Goal: Information Seeking & Learning: Learn about a topic

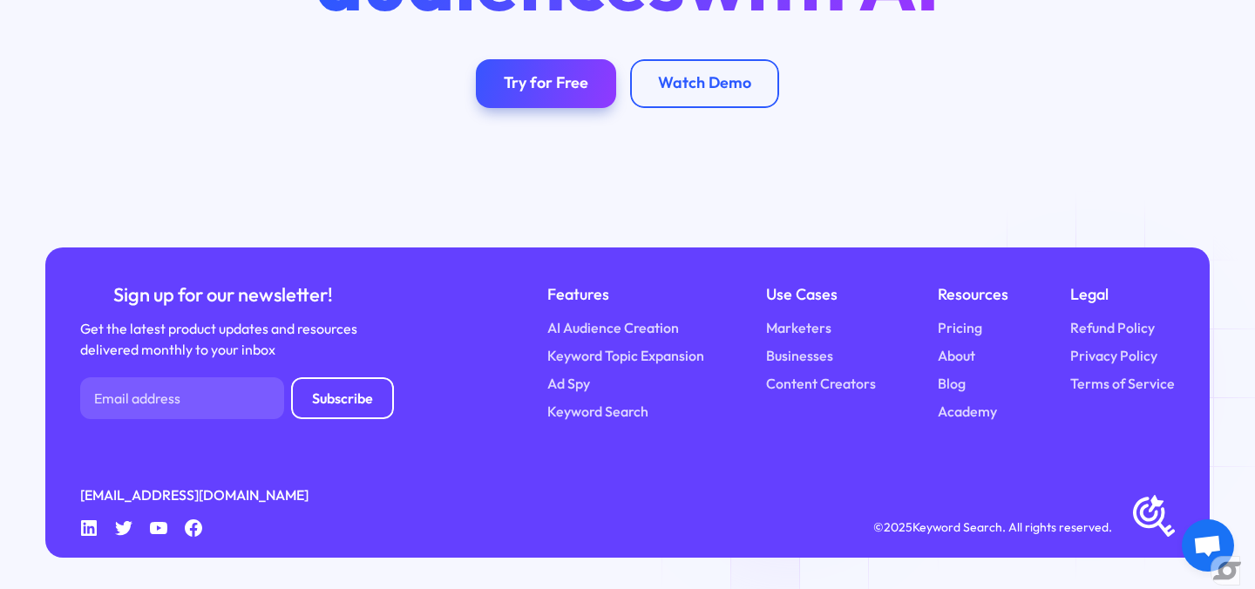
scroll to position [3523, 0]
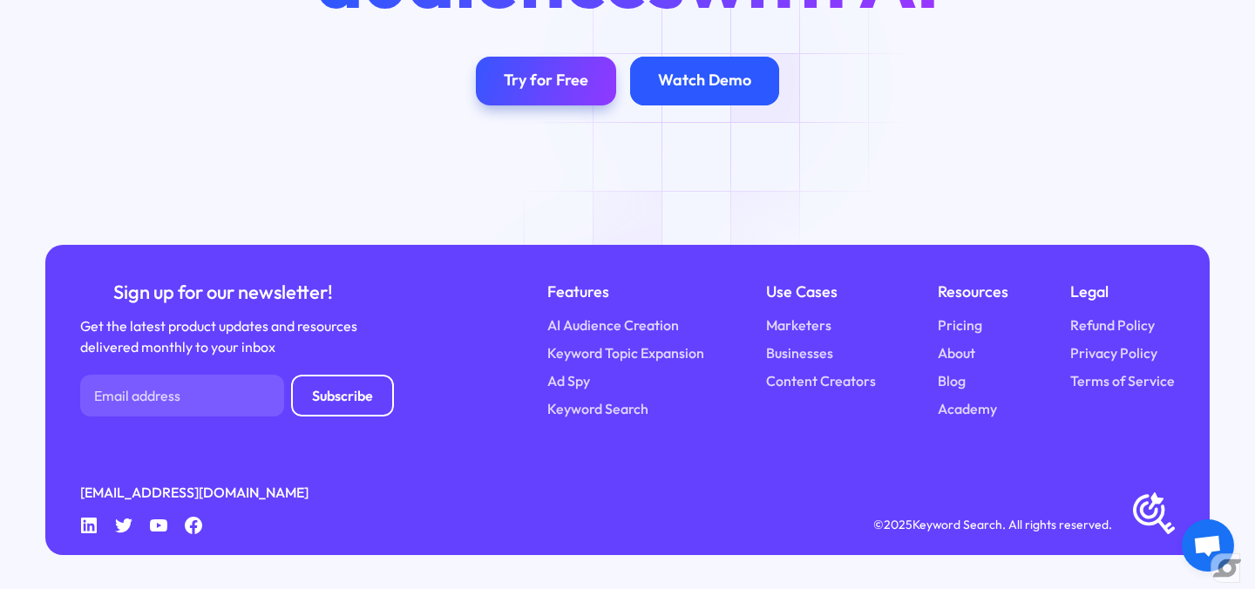
click at [715, 81] on div "Watch Demo" at bounding box center [704, 81] width 93 height 20
click at [715, 87] on div "Watch Demo" at bounding box center [704, 81] width 93 height 20
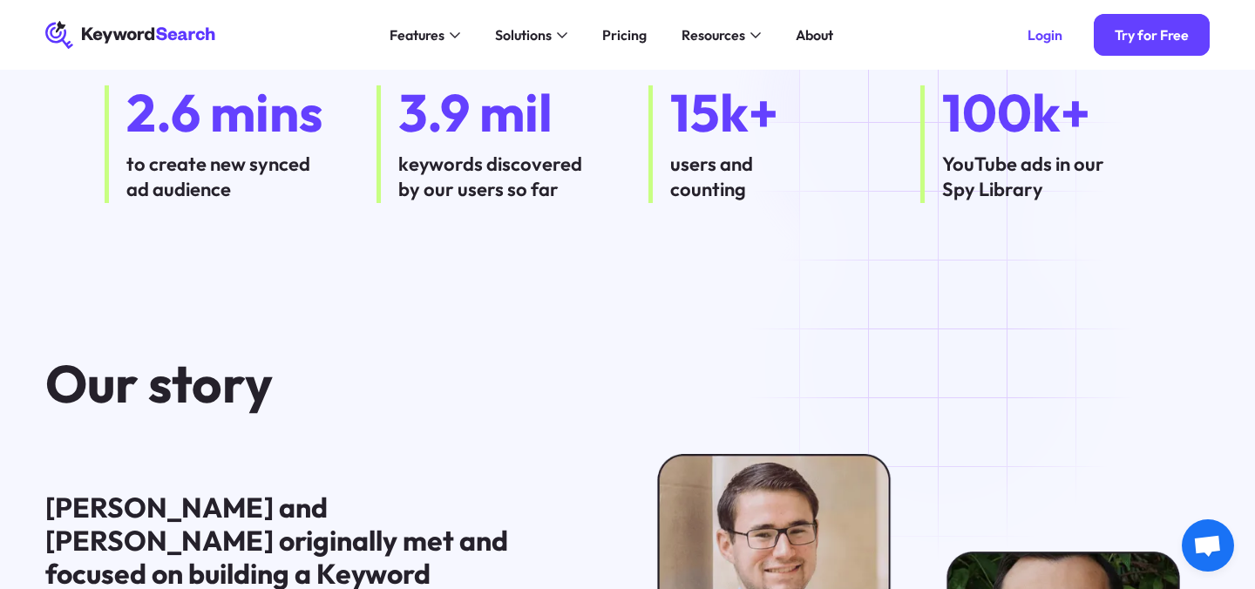
scroll to position [0, 0]
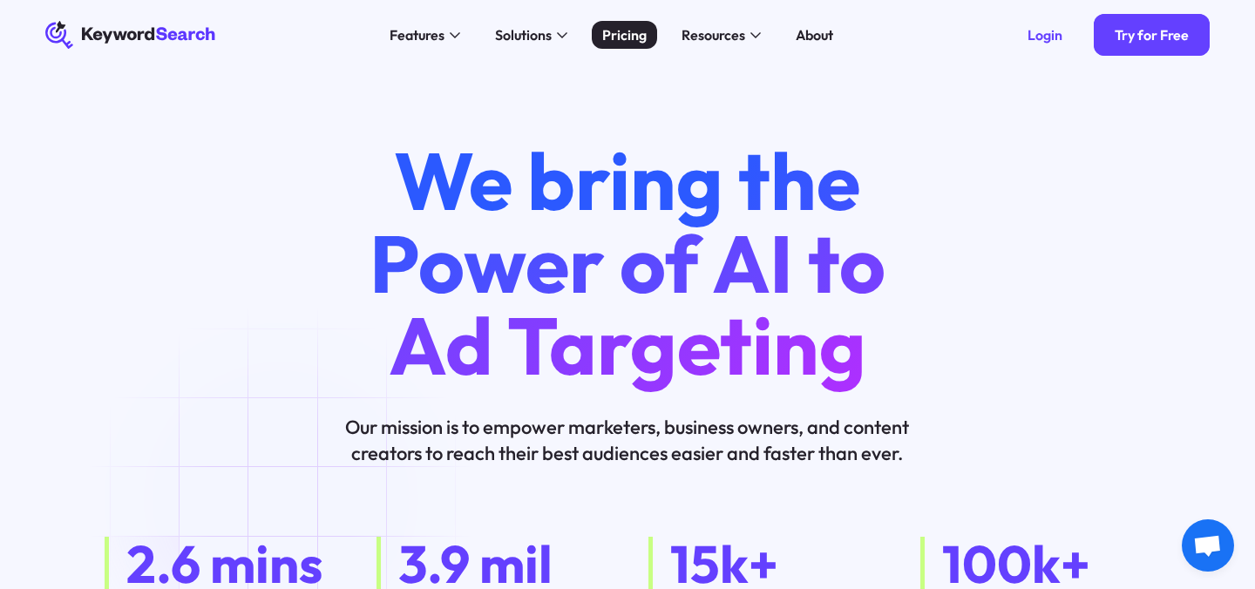
click at [610, 28] on div "Pricing" at bounding box center [624, 34] width 44 height 21
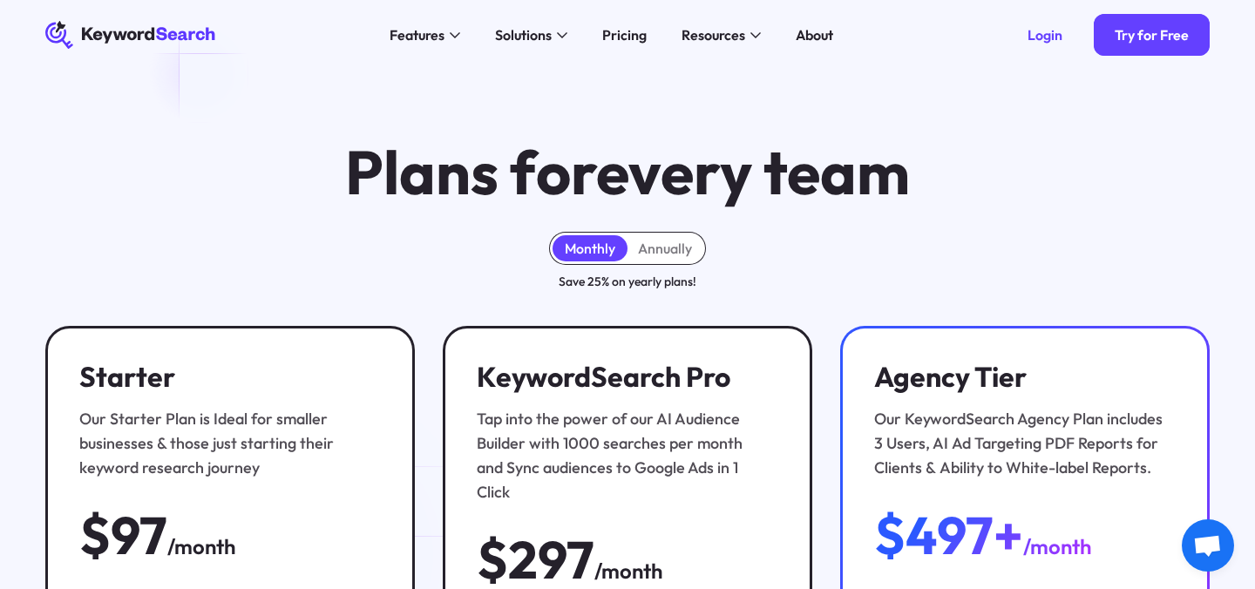
click at [176, 40] on icon "KeywordSearch" at bounding box center [130, 35] width 171 height 28
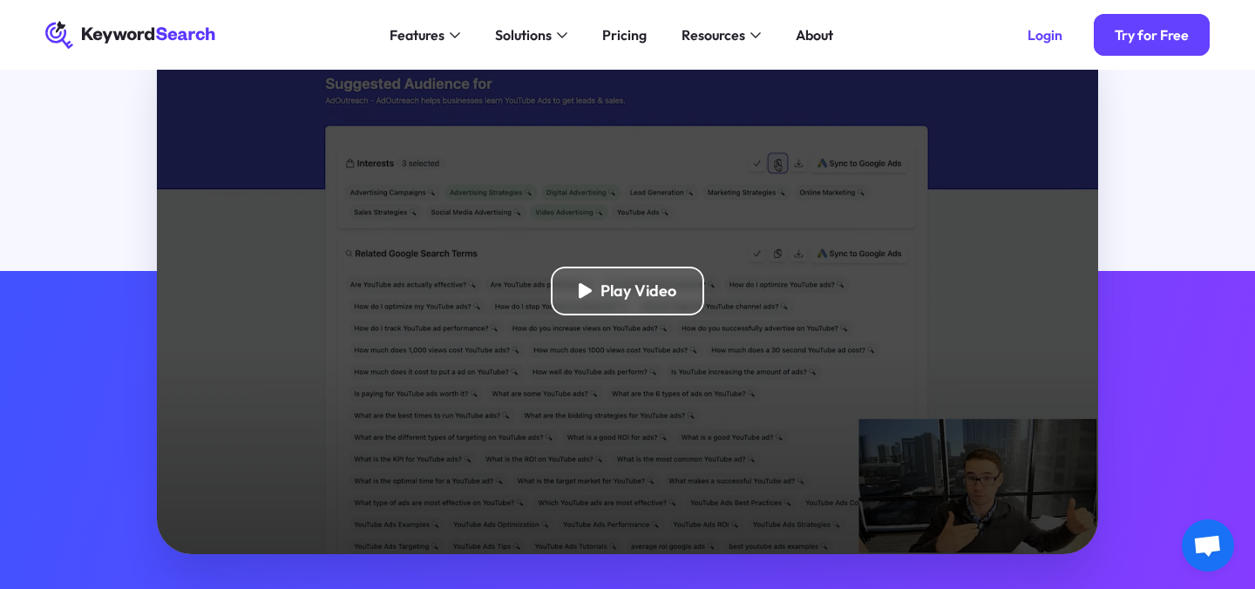
scroll to position [410, 0]
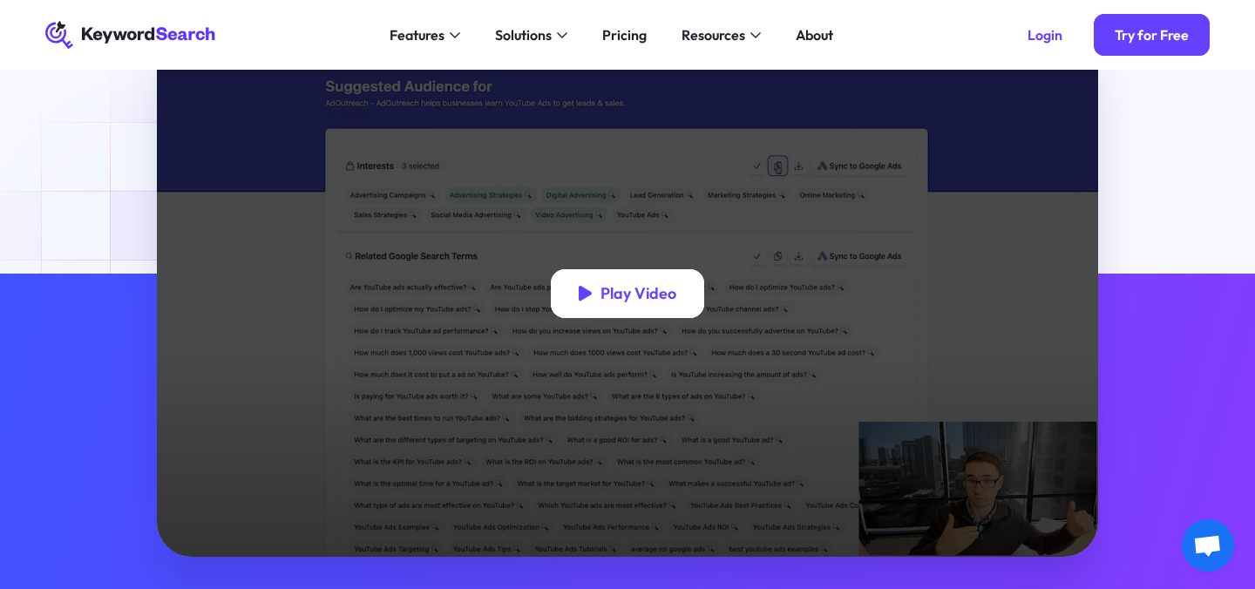
click at [655, 300] on div "Play Video" at bounding box center [638, 294] width 76 height 20
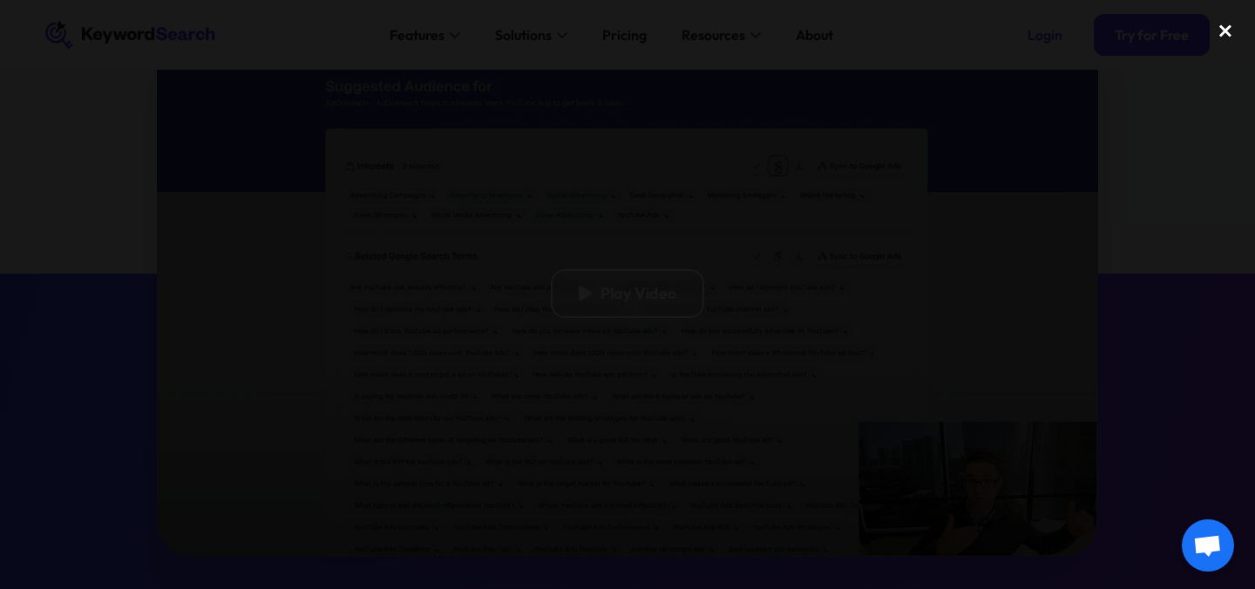
click at [1226, 37] on div "close lightbox" at bounding box center [1225, 31] width 59 height 38
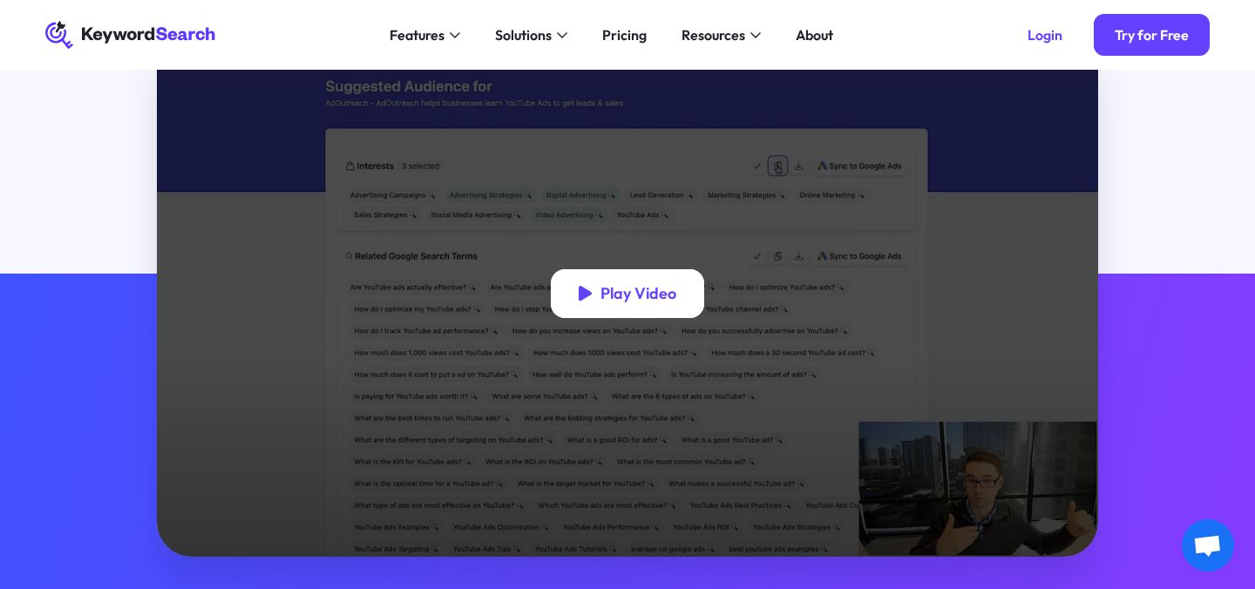
click at [664, 291] on div "Play Video" at bounding box center [638, 294] width 76 height 20
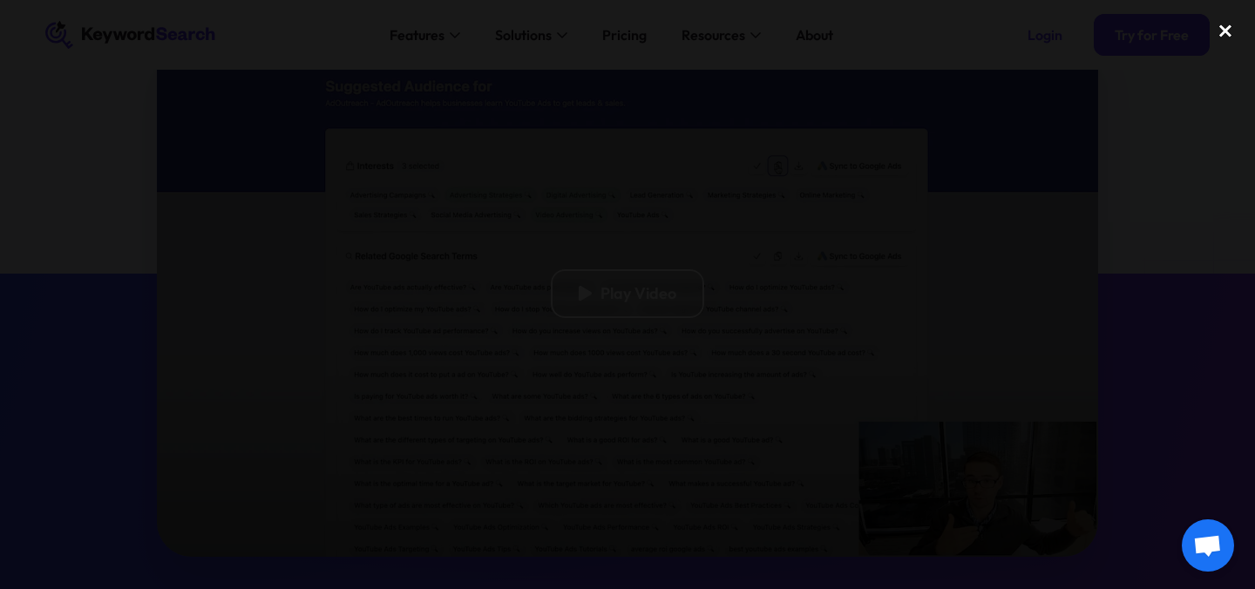
click at [1227, 29] on div "close lightbox" at bounding box center [1225, 31] width 59 height 38
